Goal: Information Seeking & Learning: Learn about a topic

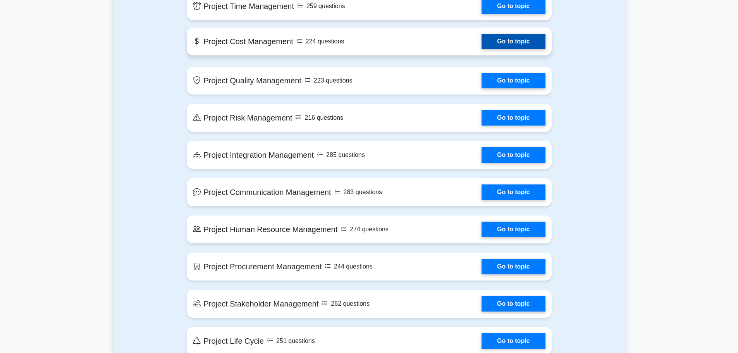
scroll to position [504, 0]
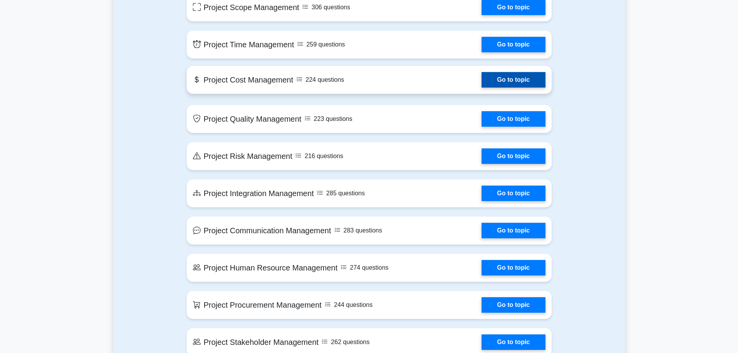
scroll to position [426, 0]
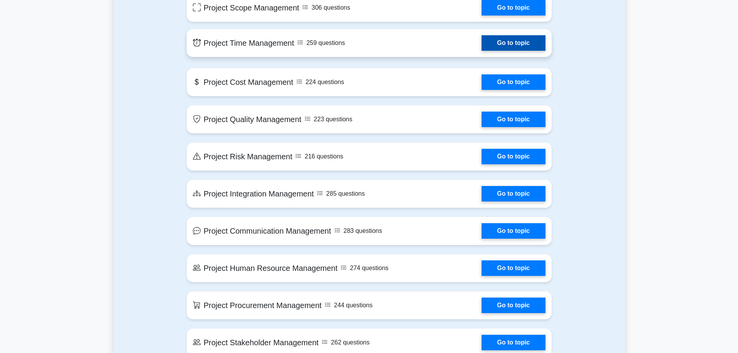
click at [508, 35] on link "Go to topic" at bounding box center [514, 42] width 64 height 15
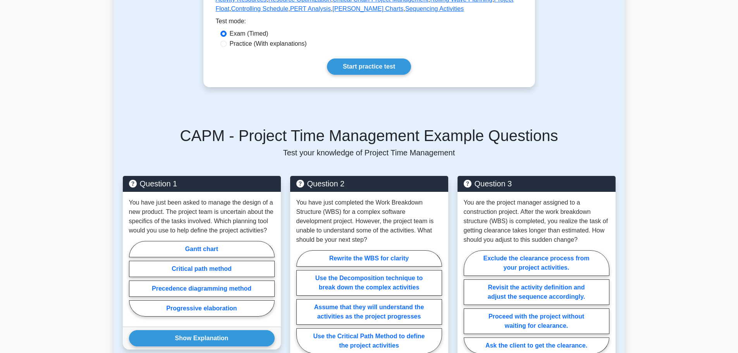
scroll to position [310, 0]
